Goal: Book appointment/travel/reservation

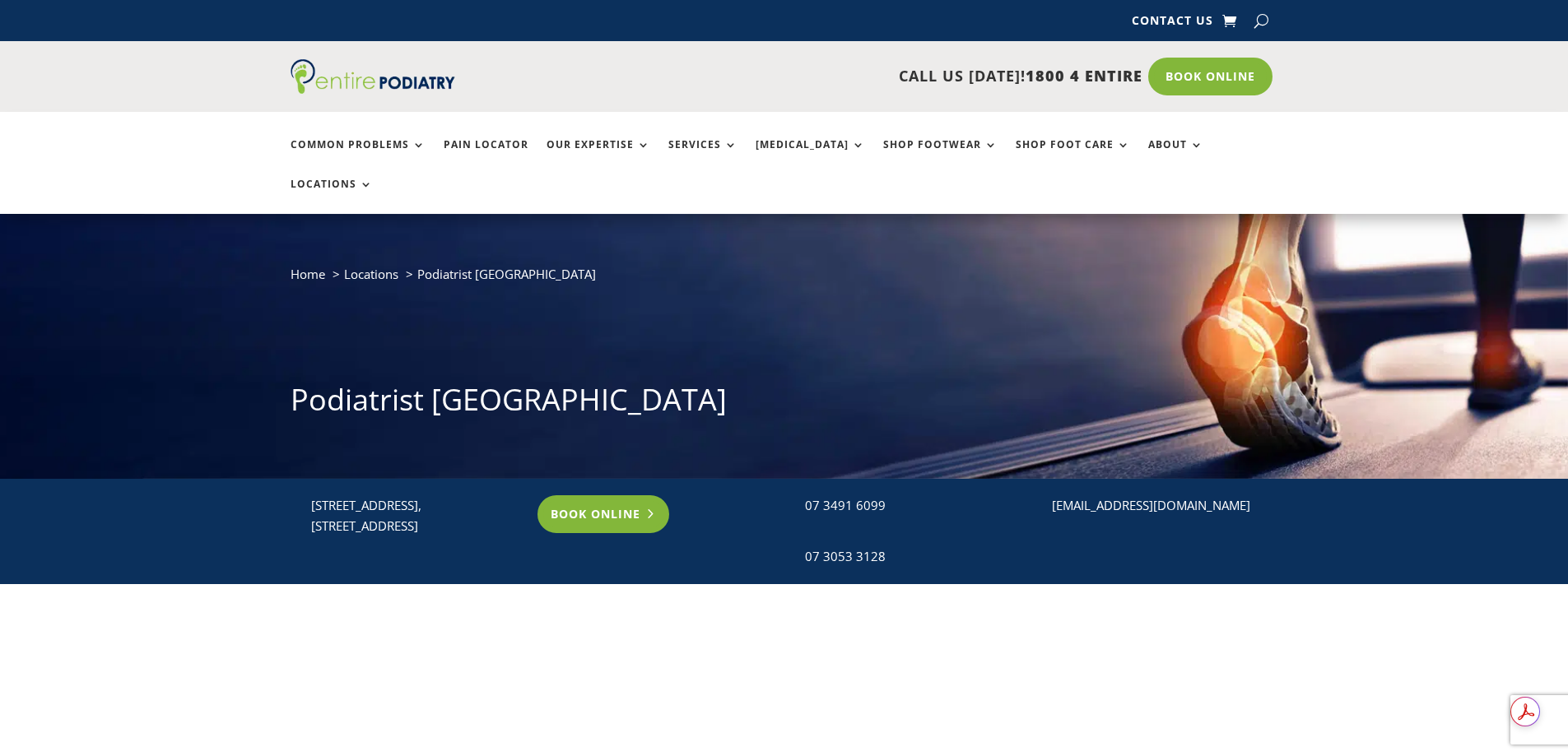
click at [624, 496] on link "Book Online" at bounding box center [604, 514] width 133 height 38
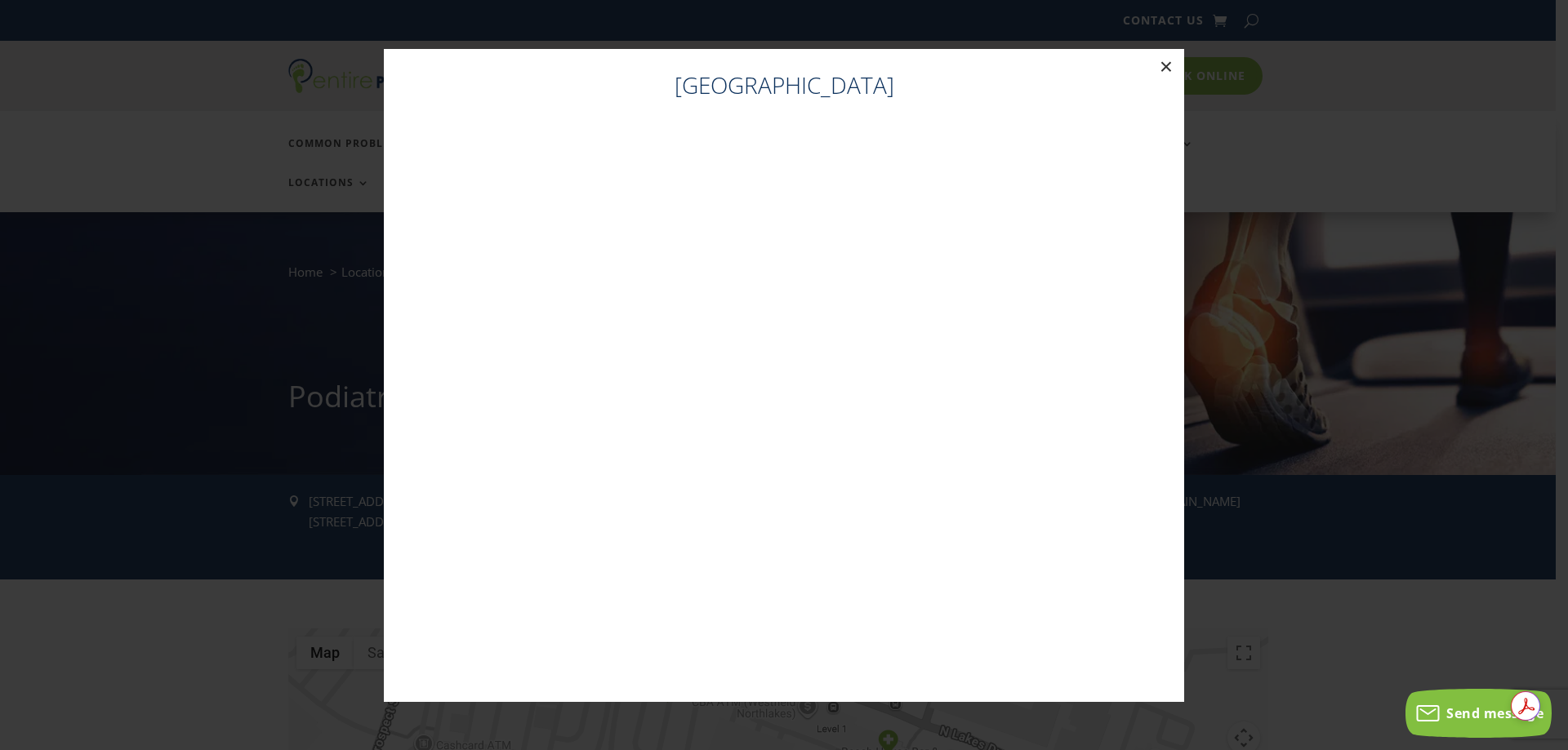
click at [1166, 67] on button "×" at bounding box center [1166, 66] width 36 height 36
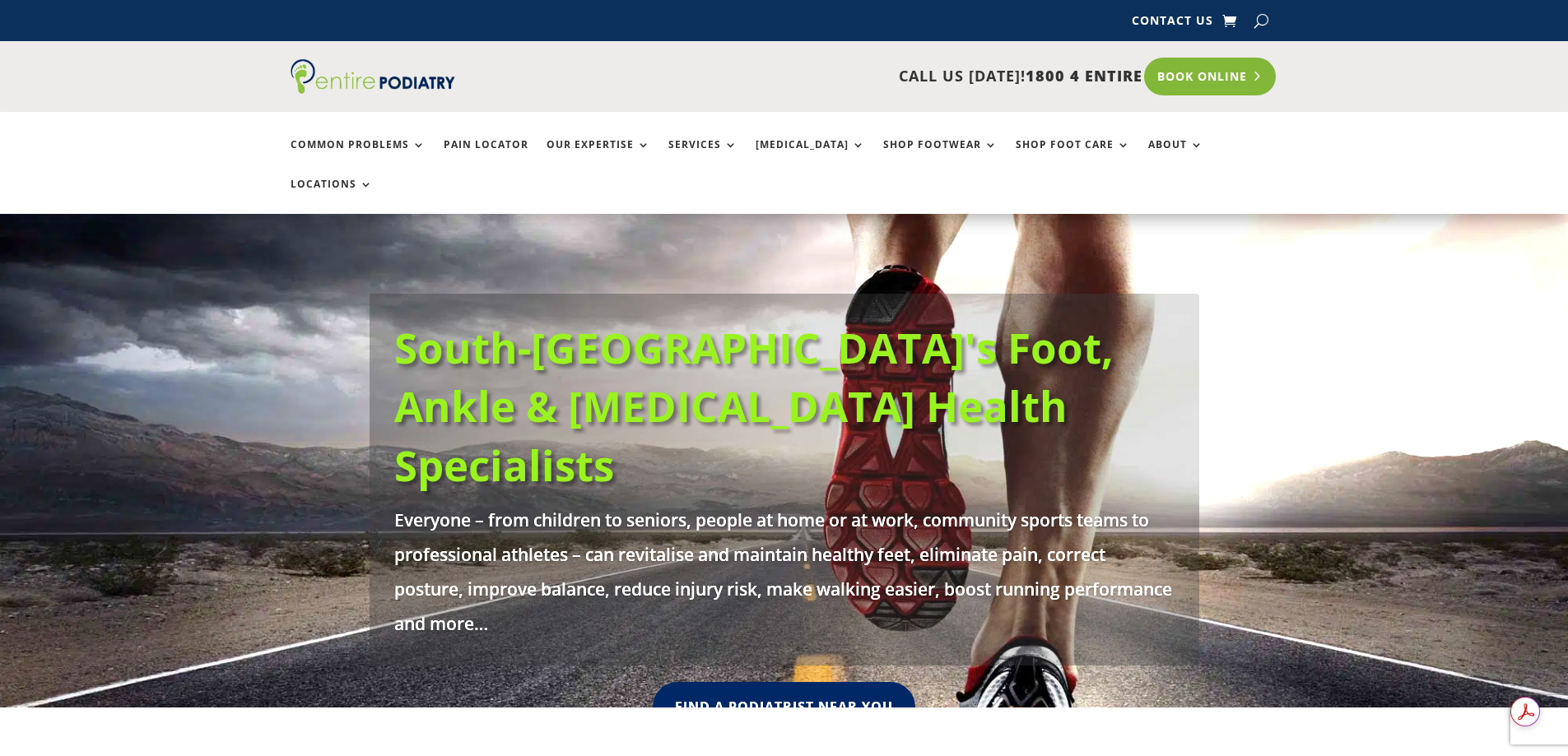
click at [1194, 82] on link "Book Online" at bounding box center [1210, 76] width 133 height 38
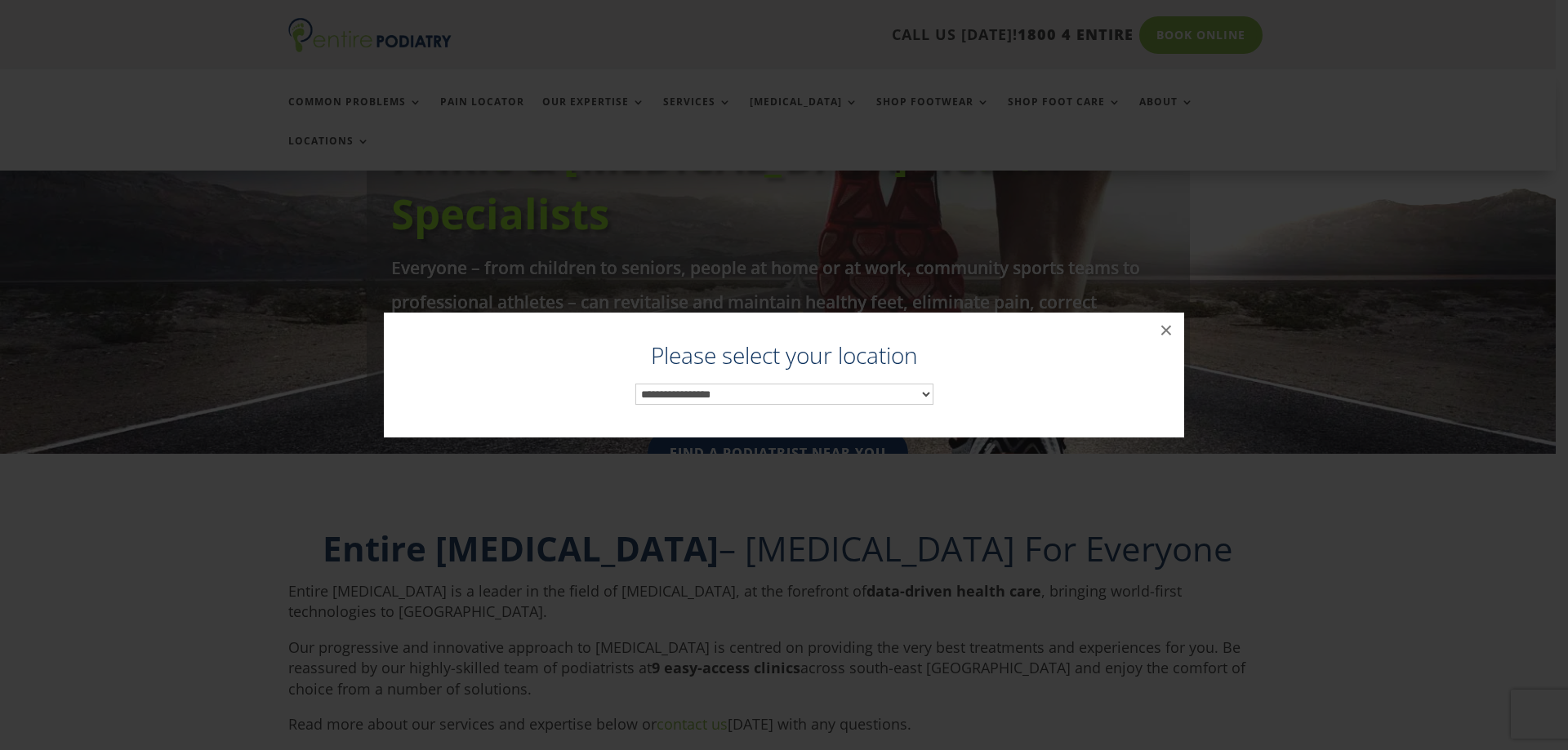
scroll to position [252, 0]
click at [761, 385] on select "**********" at bounding box center [784, 393] width 298 height 21
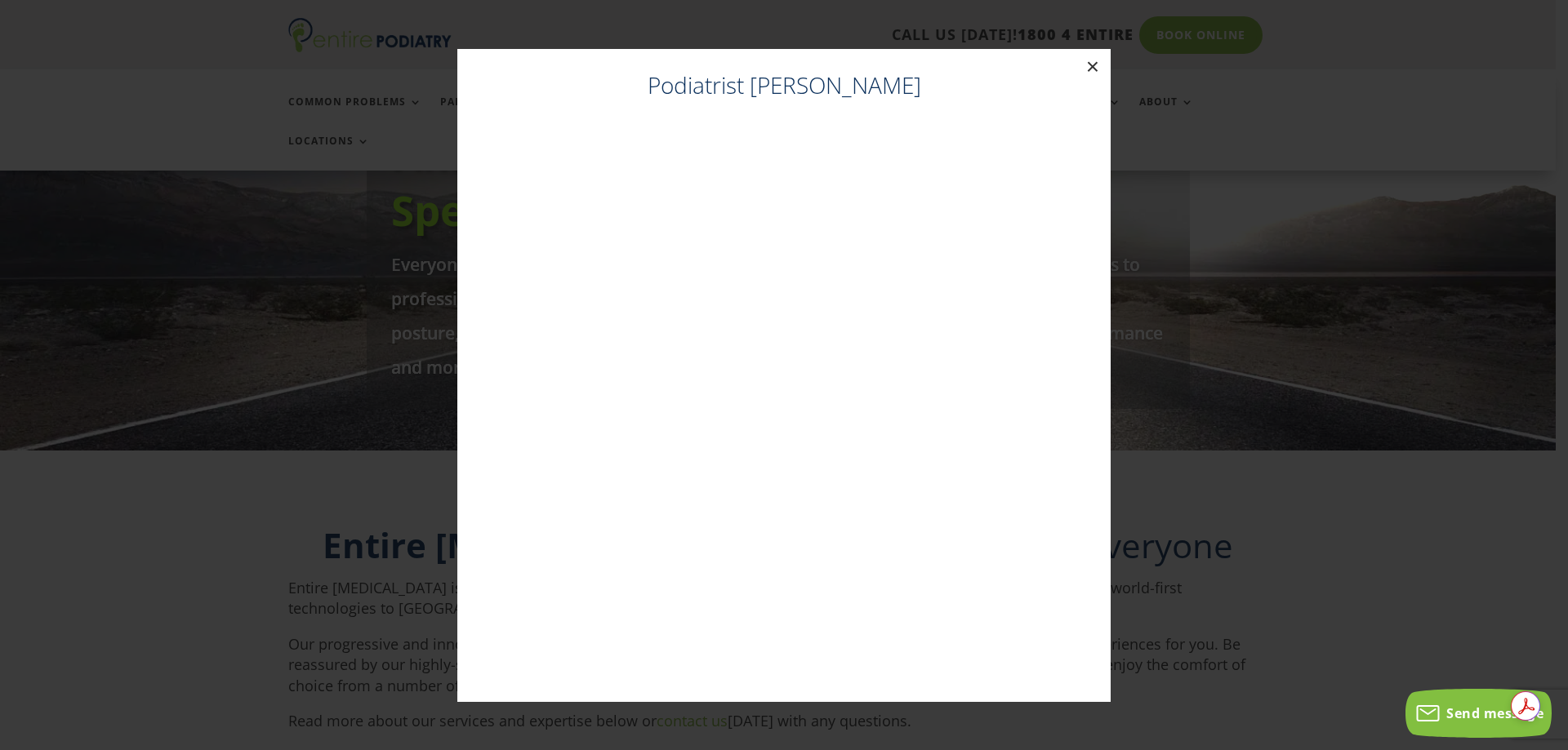
click at [1091, 73] on button "×" at bounding box center [1092, 66] width 36 height 36
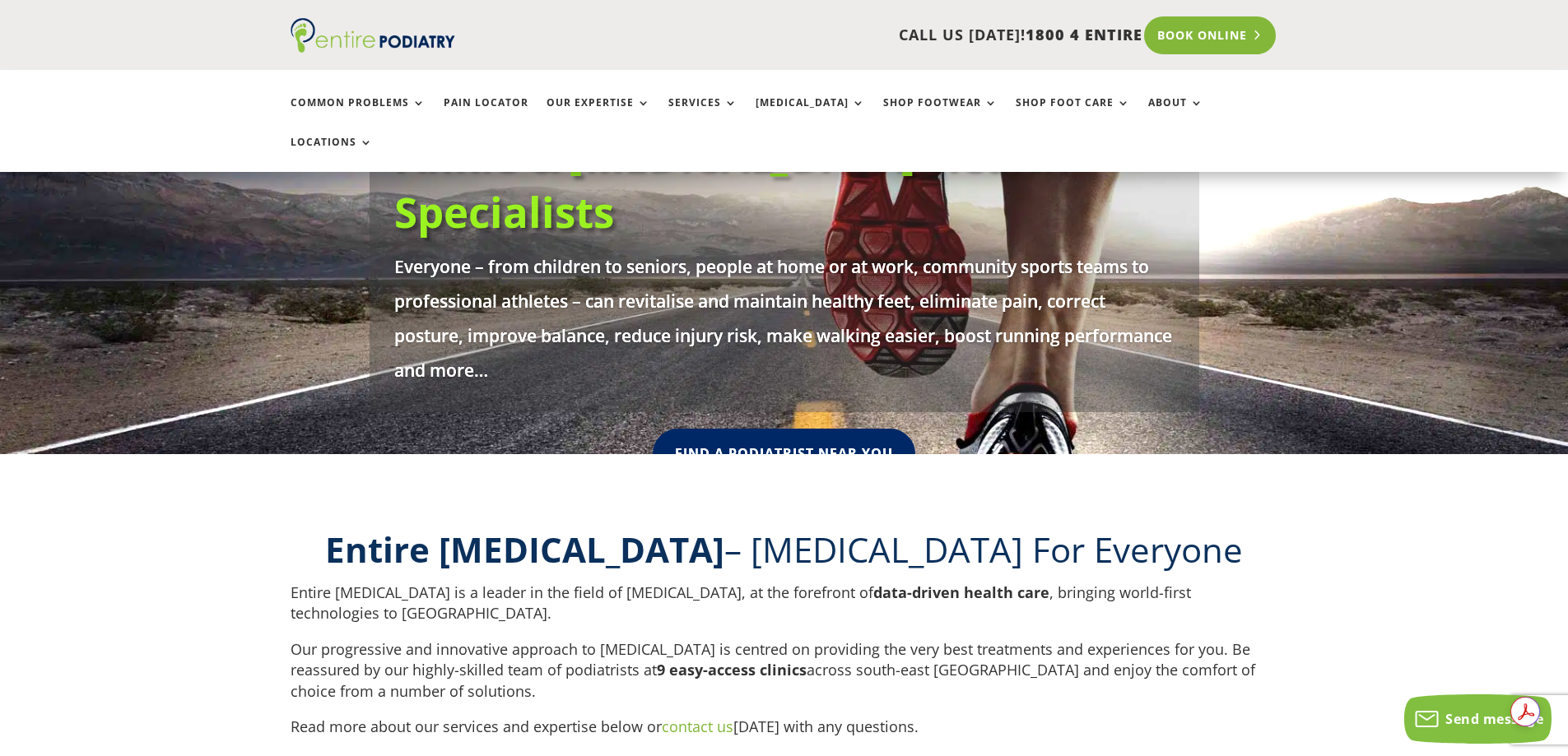
click at [1206, 42] on link "Book Online" at bounding box center [1210, 35] width 133 height 38
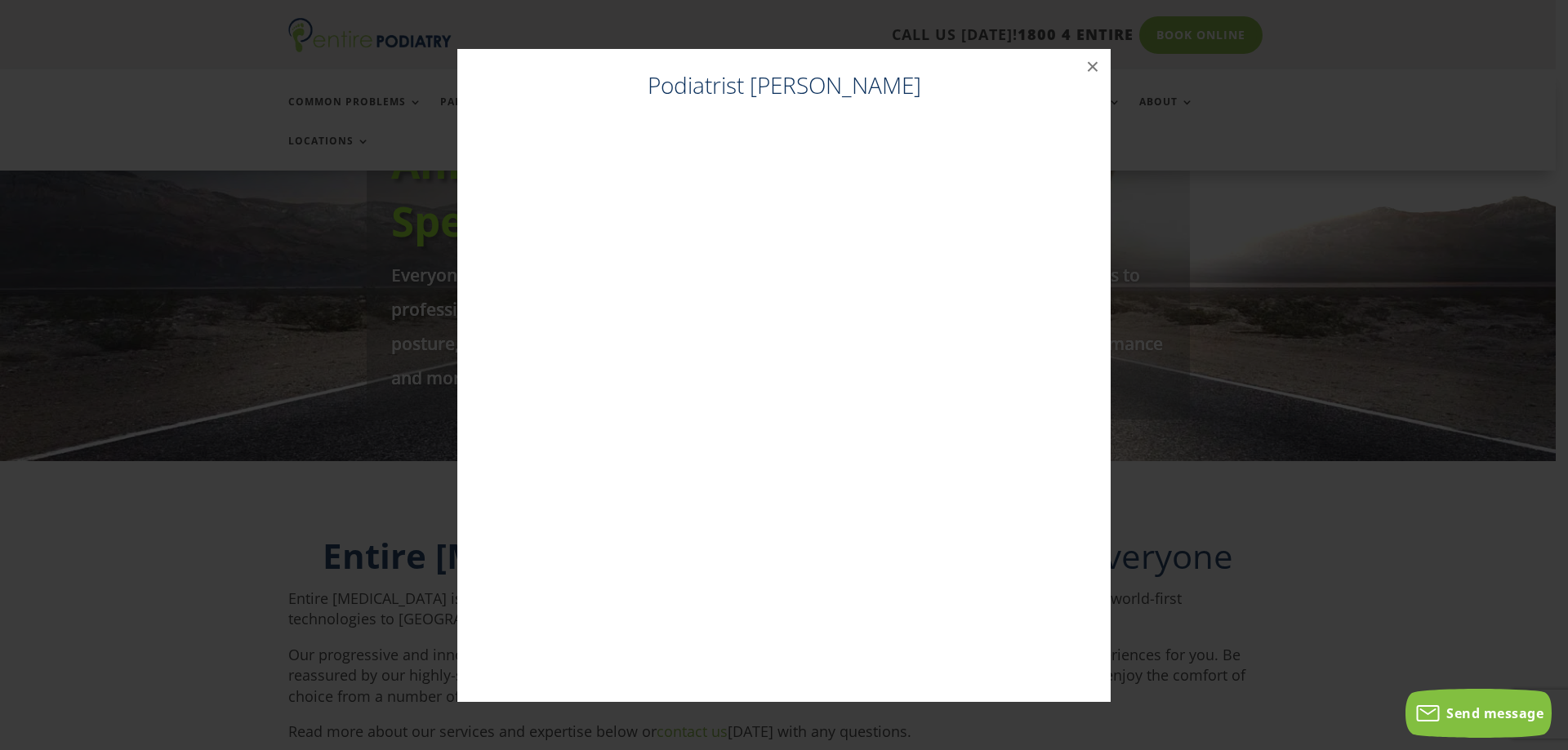
scroll to position [238, 0]
